Goal: Communication & Community: Ask a question

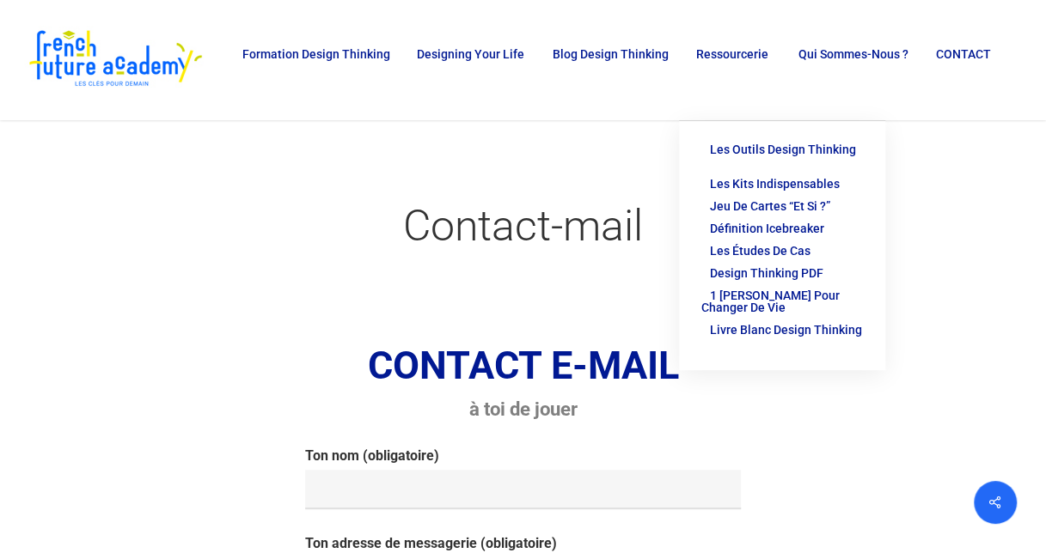
scroll to position [86, 0]
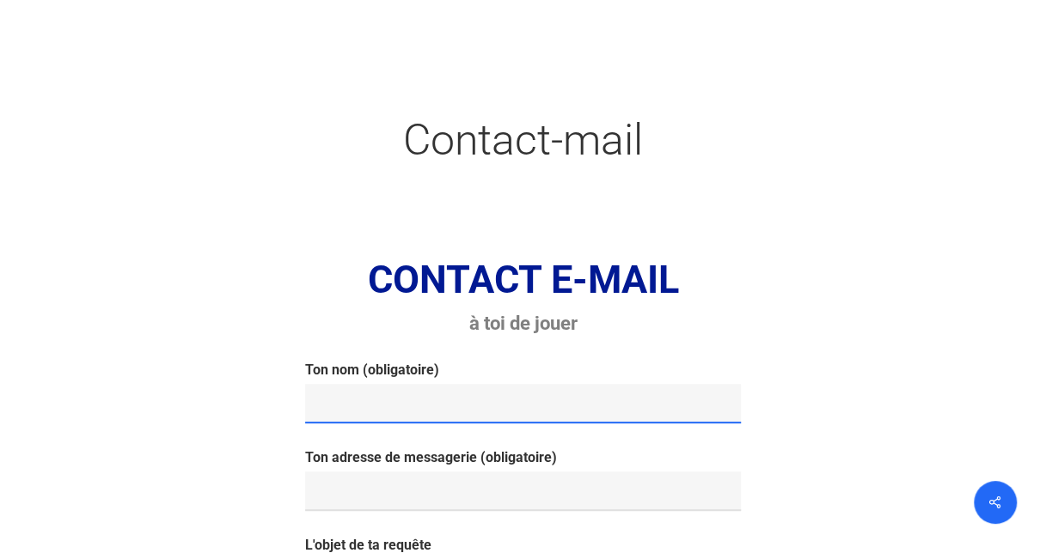
click at [505, 412] on input "Ton nom (obligatoire)" at bounding box center [523, 404] width 436 height 40
type input "[PERSON_NAME]"
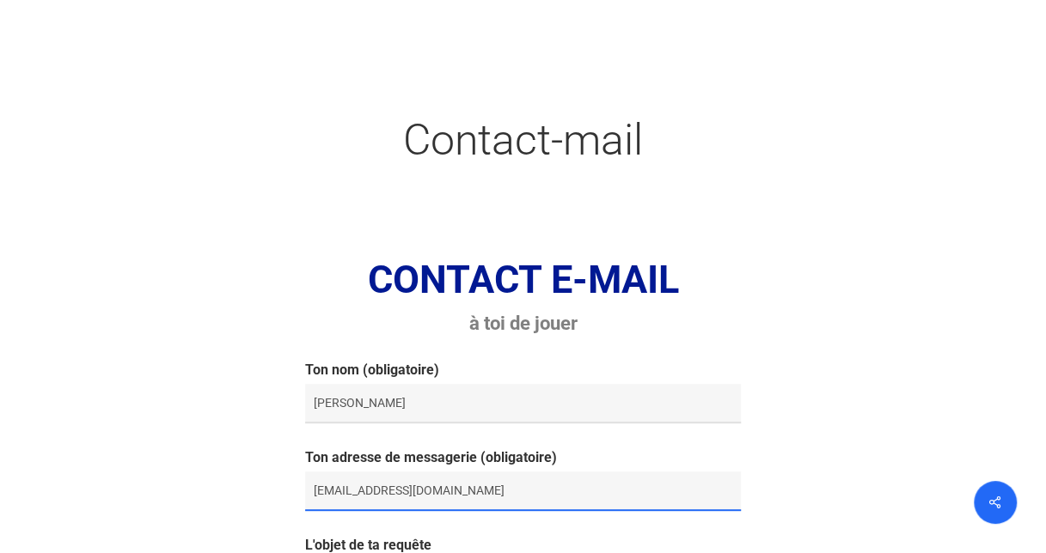
scroll to position [344, 0]
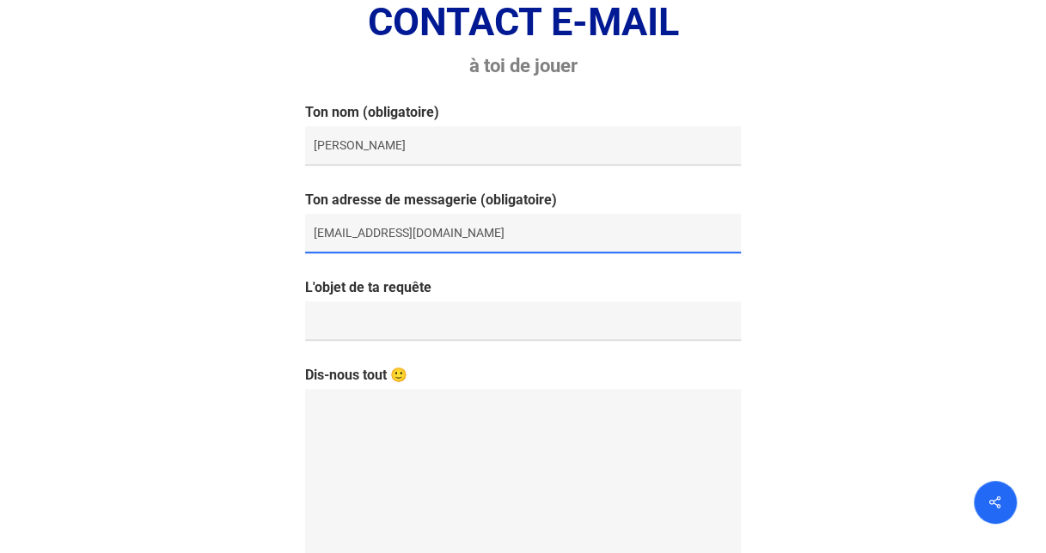
type input "[EMAIL_ADDRESS][DOMAIN_NAME]"
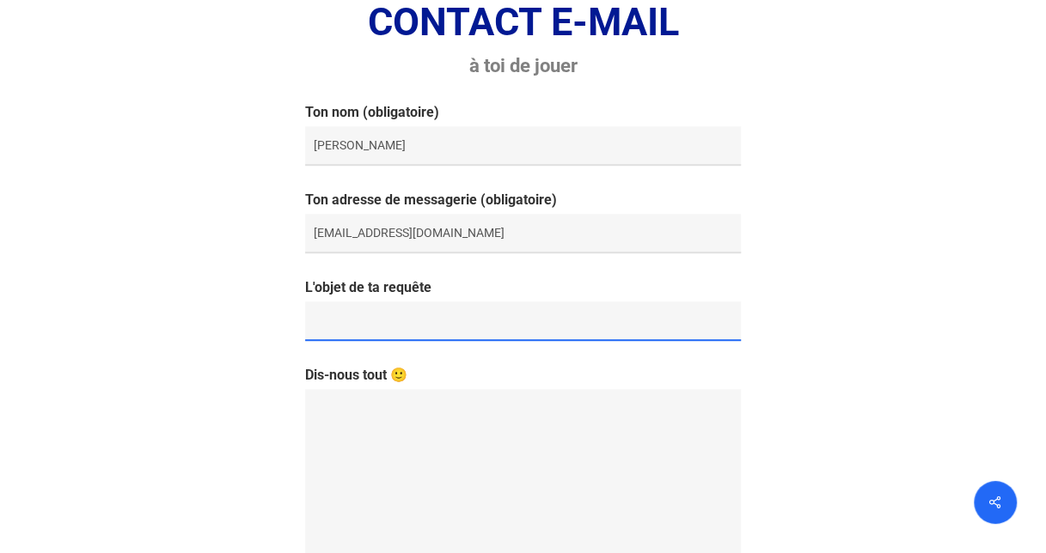
drag, startPoint x: 448, startPoint y: 307, endPoint x: 436, endPoint y: 316, distance: 15.3
click at [444, 309] on input "L'objet de ta requête" at bounding box center [523, 322] width 436 height 40
type input "Demande de formation Design Thinking en anglais"
click at [423, 411] on textarea "Dis-nous tout 🙂" at bounding box center [523, 510] width 436 height 242
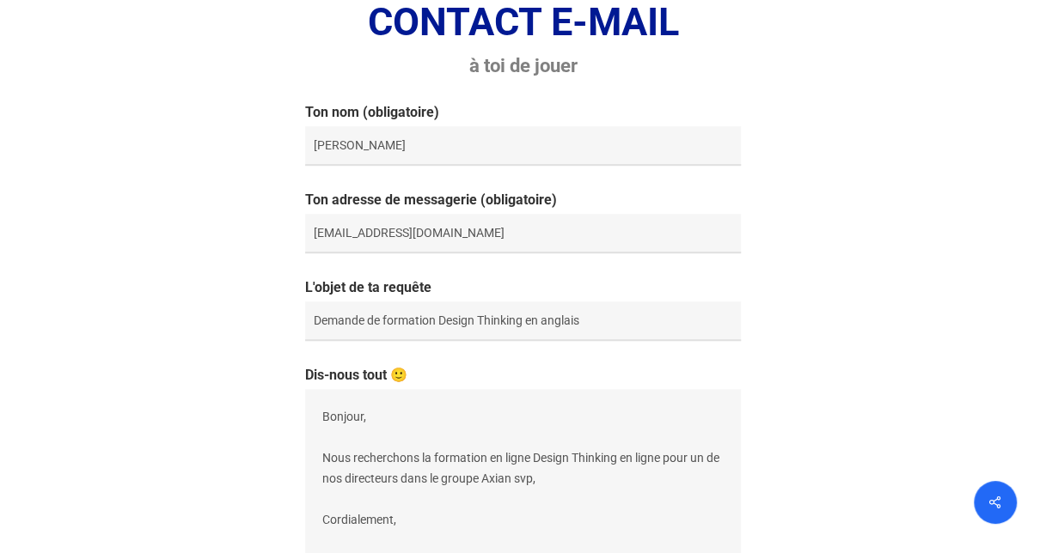
click at [622, 454] on textarea "Bonjour, Nous recherchons la formation en ligne Design Thinking en ligne pour u…" at bounding box center [523, 510] width 436 height 242
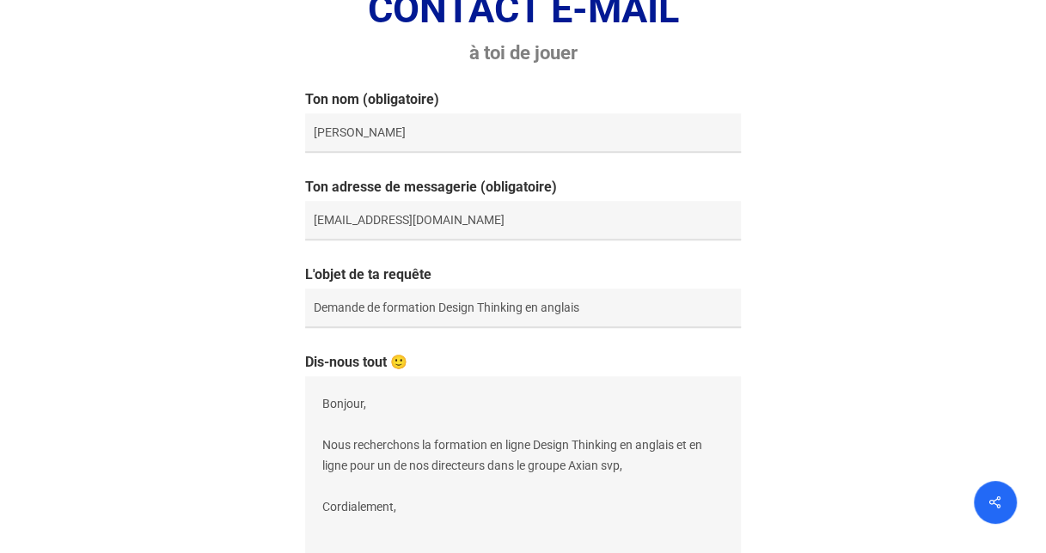
scroll to position [687, 0]
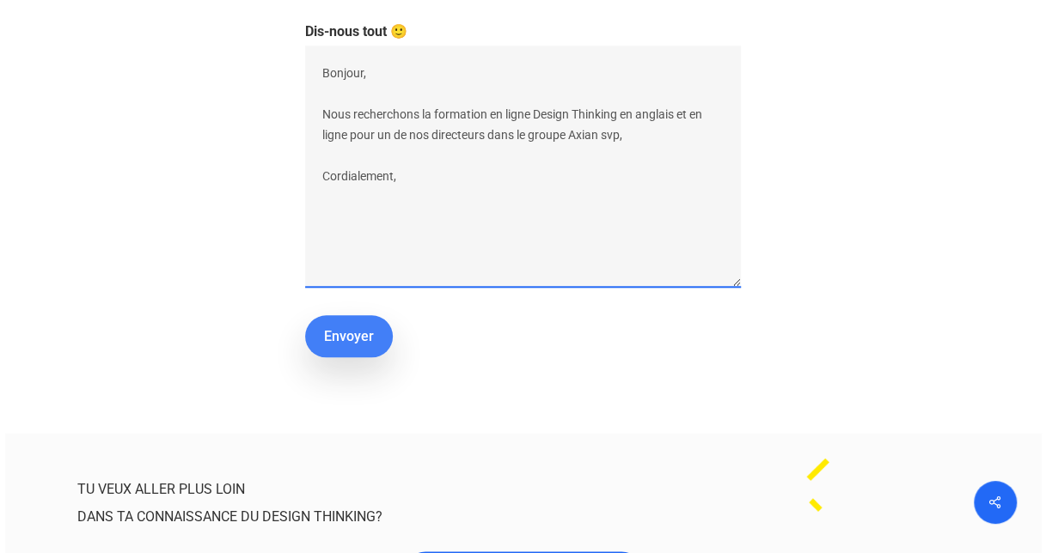
type textarea "Bonjour, Nous recherchons la formation en ligne Design Thinking en anglais et e…"
click at [367, 338] on input "Envoyer" at bounding box center [349, 336] width 88 height 42
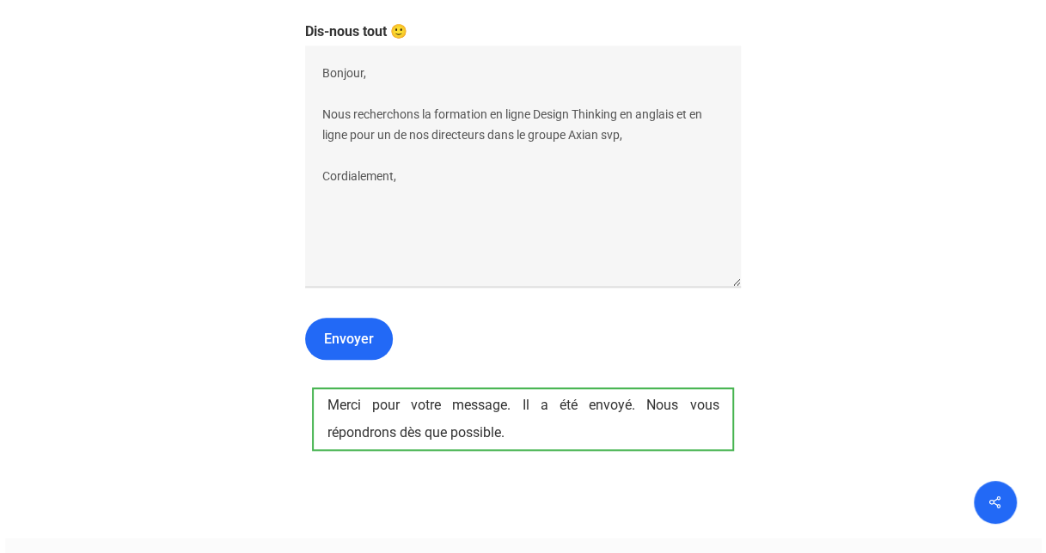
click at [991, 223] on div "Contact-mail CONTACT E-MAIL à toi de jouer Merci pour votre message. Il a été e…" at bounding box center [523, 119] width 1046 height 1304
